Goal: Information Seeking & Learning: Find specific fact

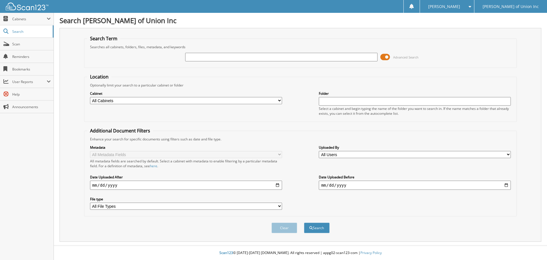
click at [192, 57] on input "text" at bounding box center [281, 57] width 192 height 9
type input "687100"
click at [142, 100] on select "All Cabinets ACCOUNTS PAYABLE CAR DEALS CASHIER REPORTS EMPLOYEE HANDBOOK FORMS…" at bounding box center [186, 100] width 192 height 7
select select "1850"
click at [90, 97] on select "All Cabinets ACCOUNTS PAYABLE CAR DEALS CASHIER REPORTS EMPLOYEE HANDBOOK FORMS…" at bounding box center [186, 100] width 192 height 7
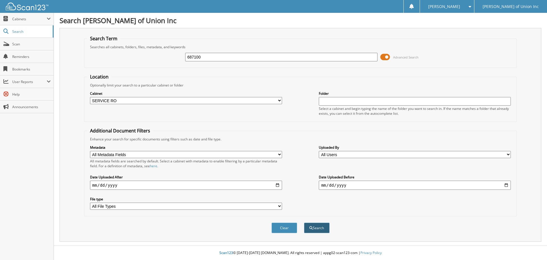
click at [323, 230] on button "Search" at bounding box center [317, 227] width 26 height 11
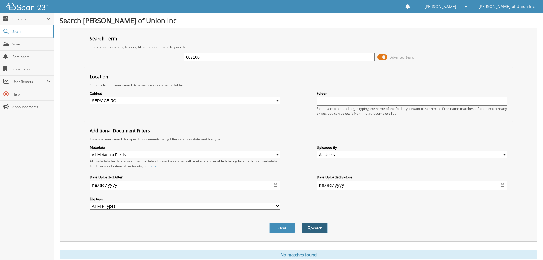
click at [316, 228] on button "Search" at bounding box center [315, 227] width 26 height 11
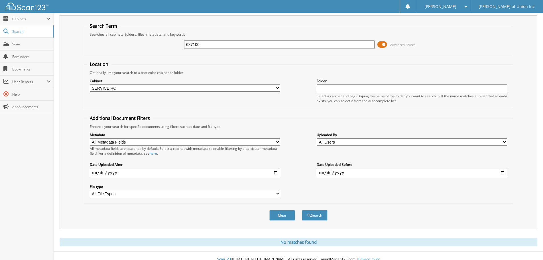
scroll to position [19, 0]
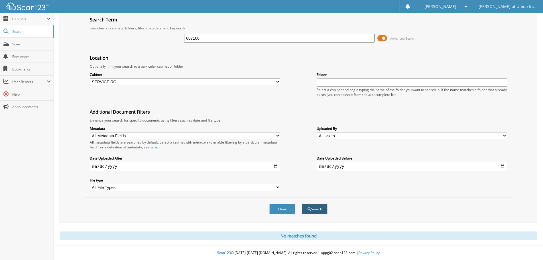
click at [318, 210] on button "Search" at bounding box center [315, 209] width 26 height 11
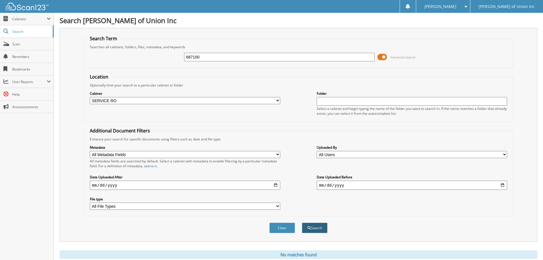
click at [320, 226] on button "Search" at bounding box center [315, 227] width 26 height 11
